Goal: Task Accomplishment & Management: Use online tool/utility

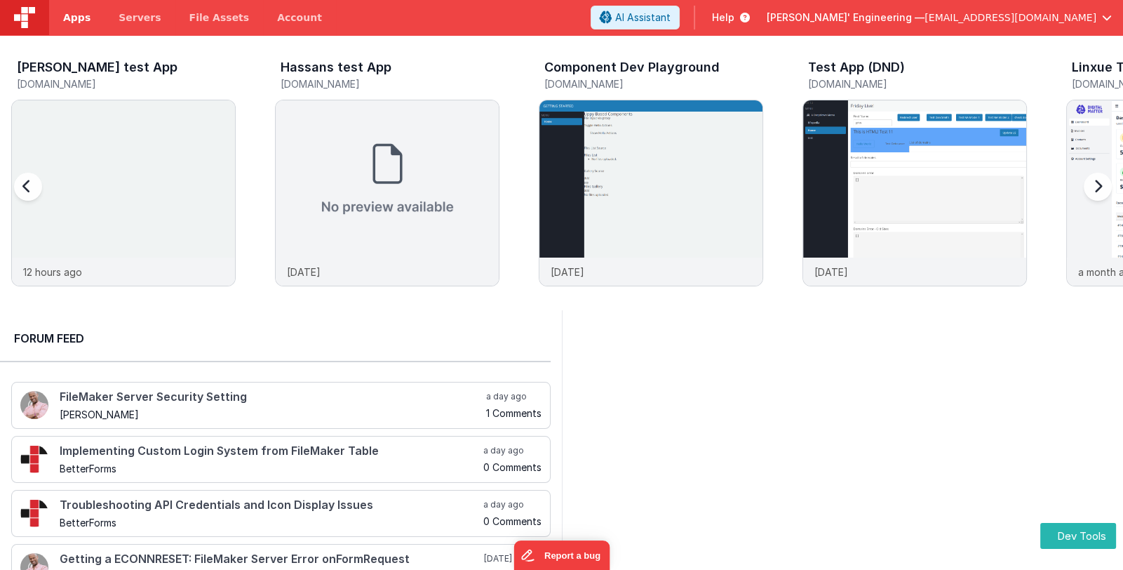
click at [64, 22] on span "Apps" at bounding box center [76, 18] width 27 height 14
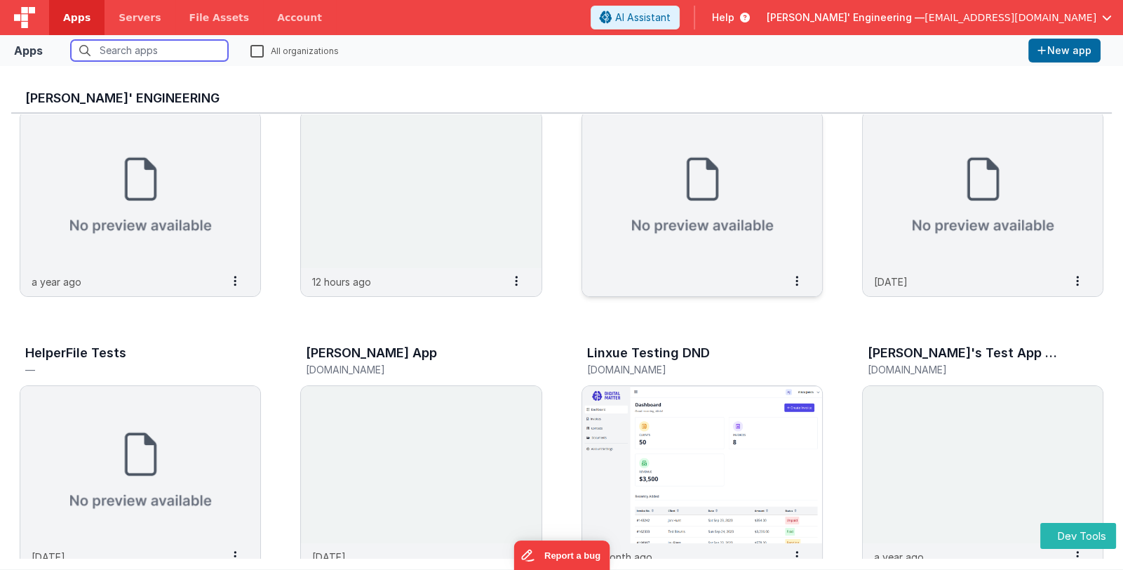
scroll to position [69, 0]
click at [689, 409] on img at bounding box center [702, 463] width 240 height 157
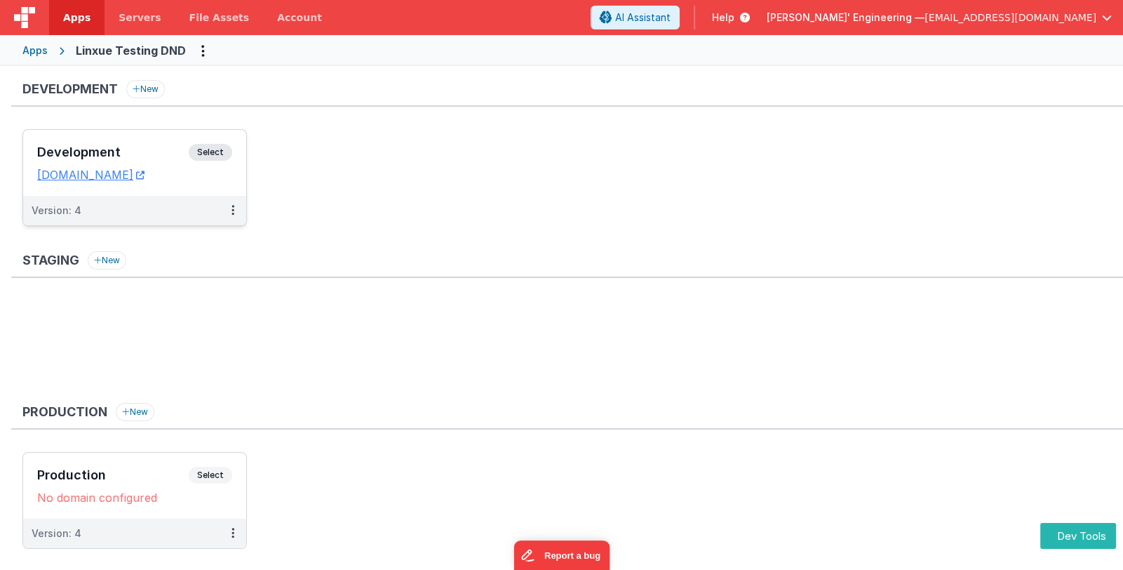
click at [120, 142] on div "Development Select URLs [DOMAIN_NAME]" at bounding box center [134, 163] width 223 height 66
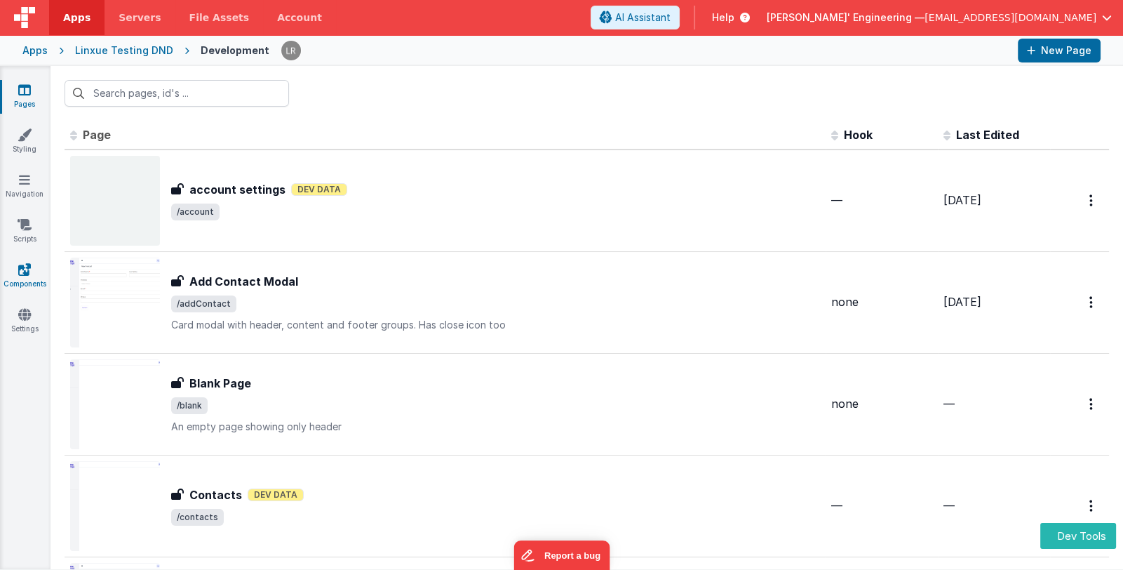
click at [32, 277] on link "Components" at bounding box center [24, 276] width 51 height 28
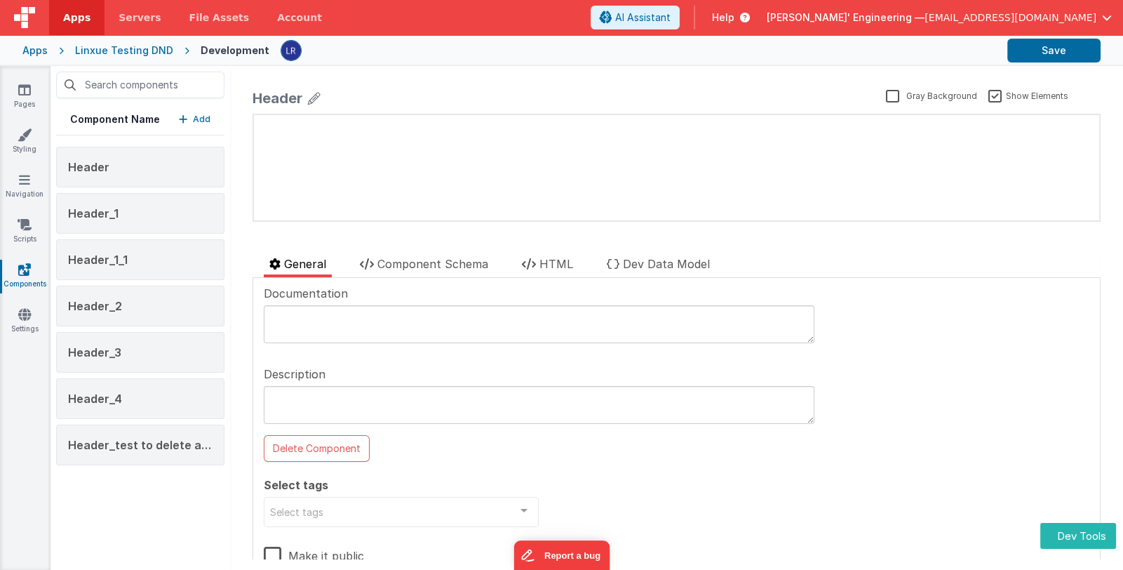
click at [203, 121] on p "Add" at bounding box center [202, 119] width 18 height 14
click at [201, 120] on p "Add" at bounding box center [202, 119] width 18 height 14
